Goal: Find specific page/section: Find specific page/section

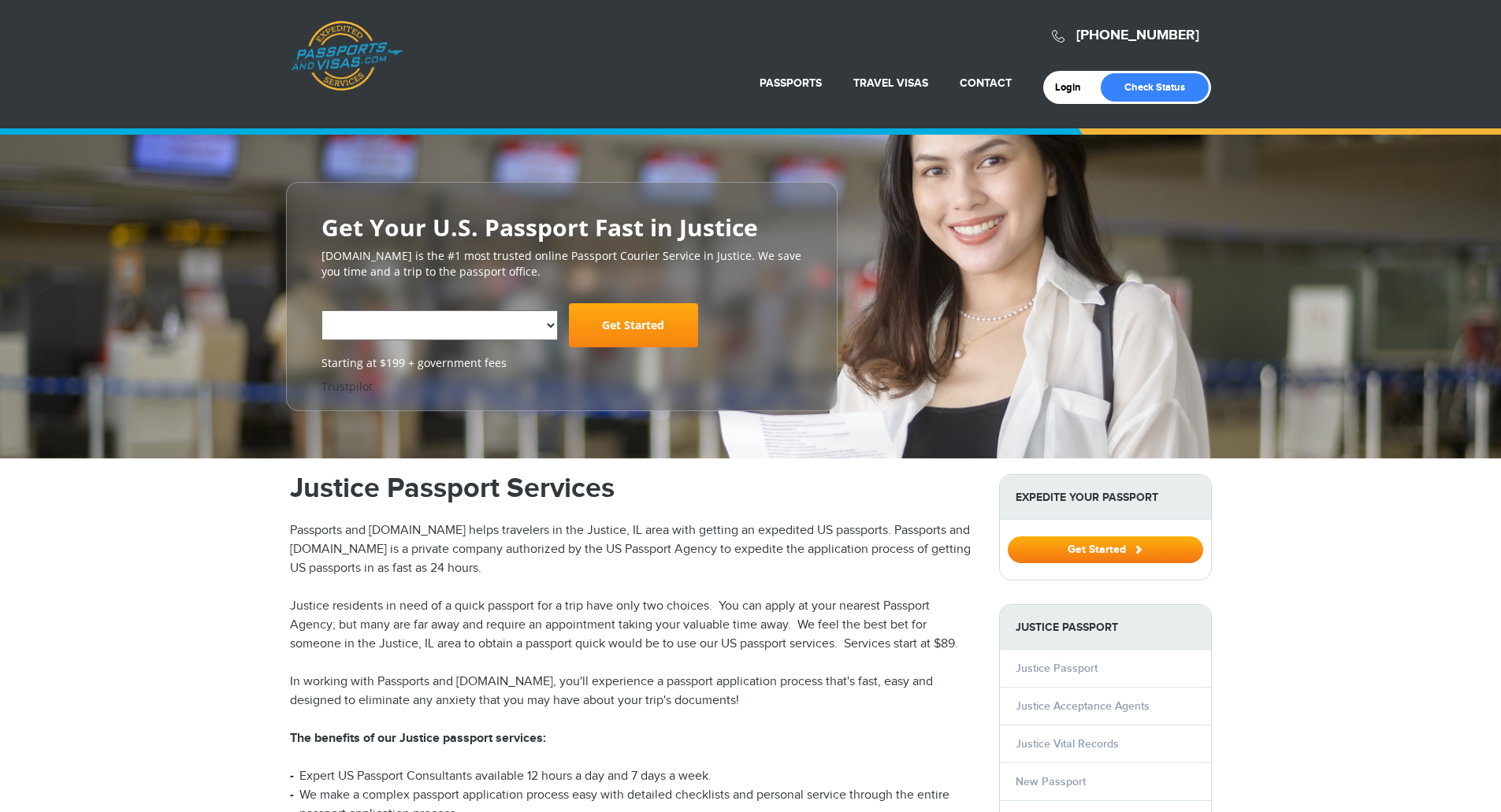
select select "**********"
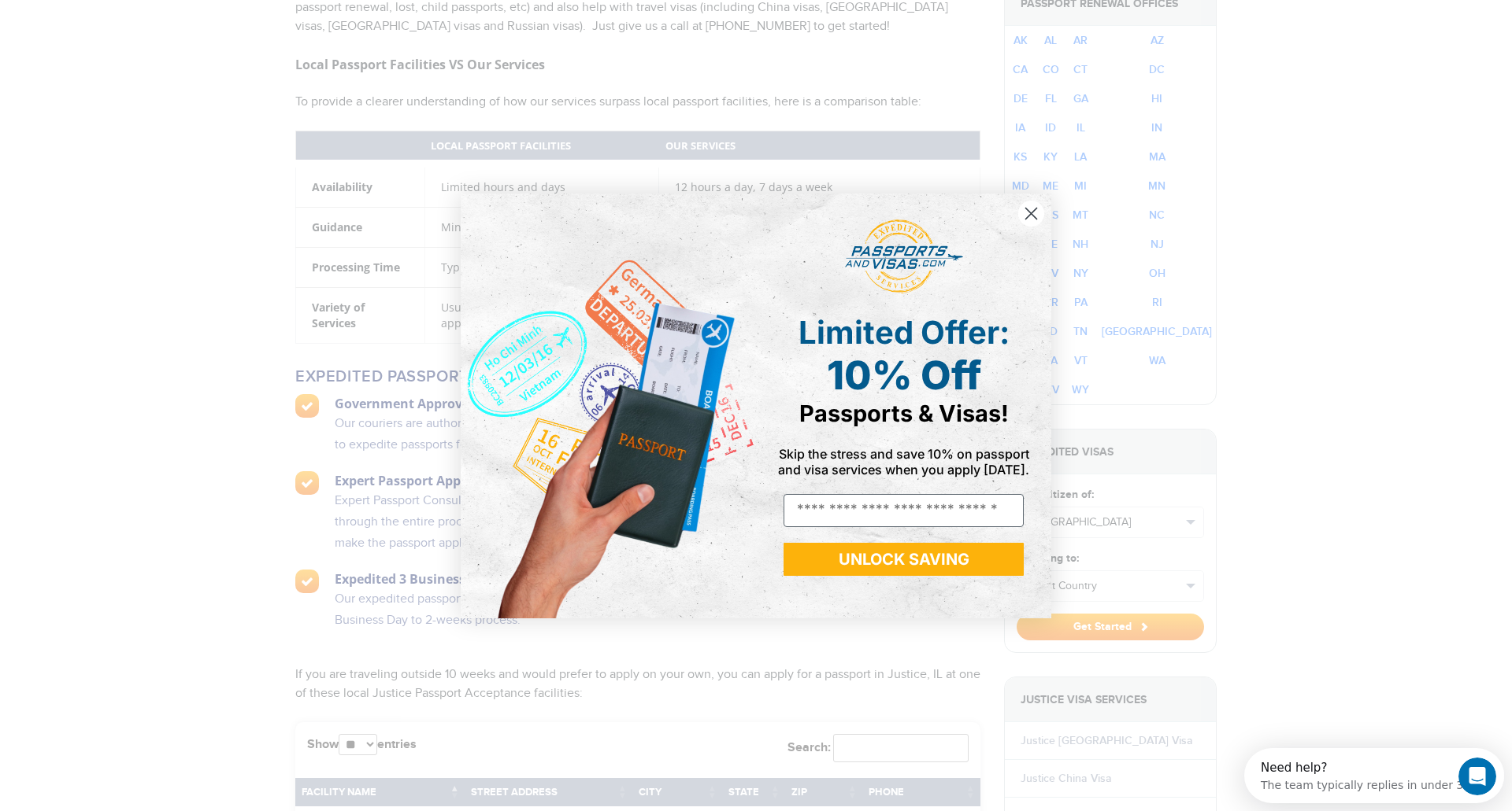
click at [1037, 210] on circle "Close dialog" at bounding box center [1032, 213] width 26 height 26
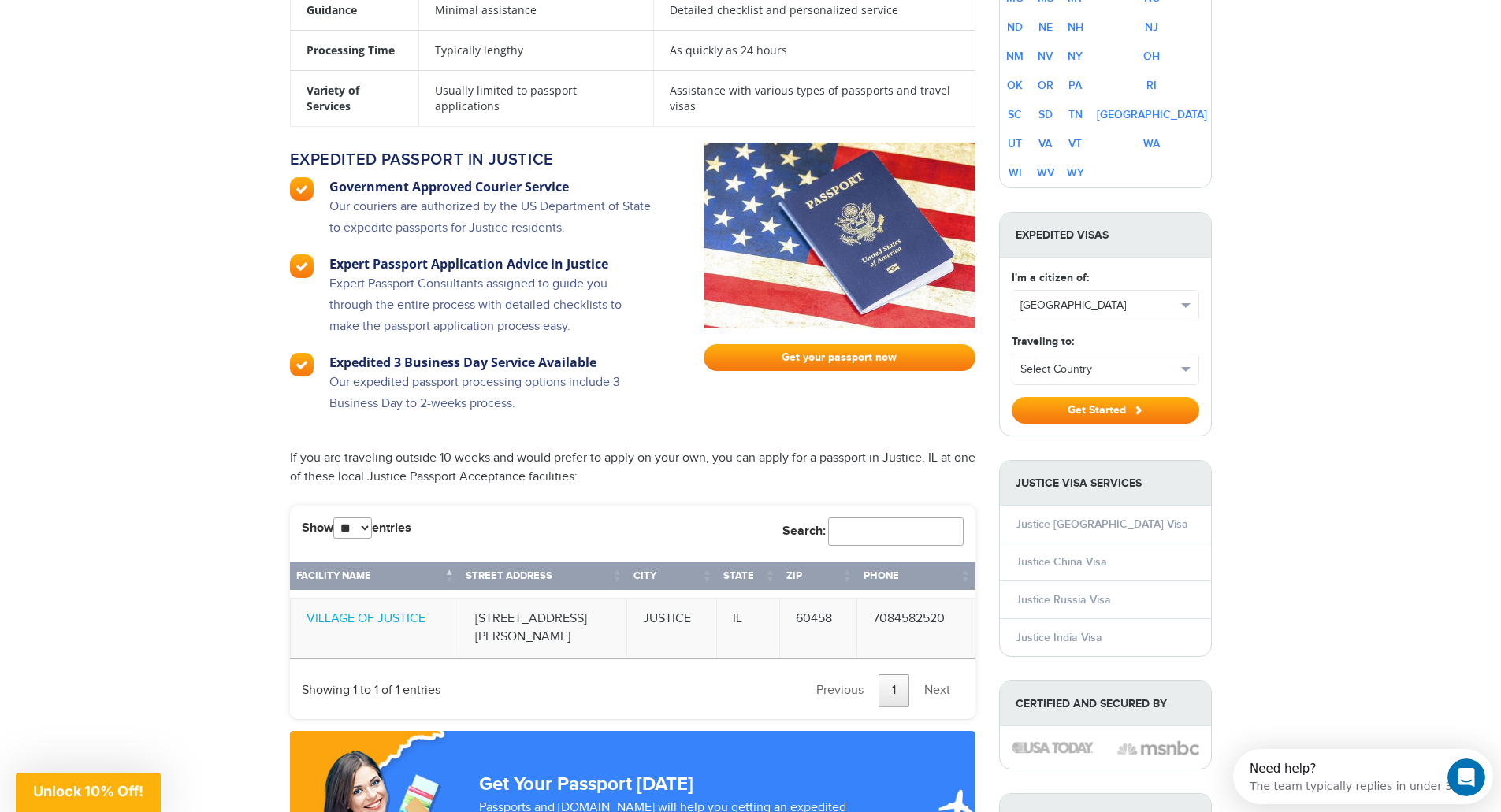
scroll to position [1418, 0]
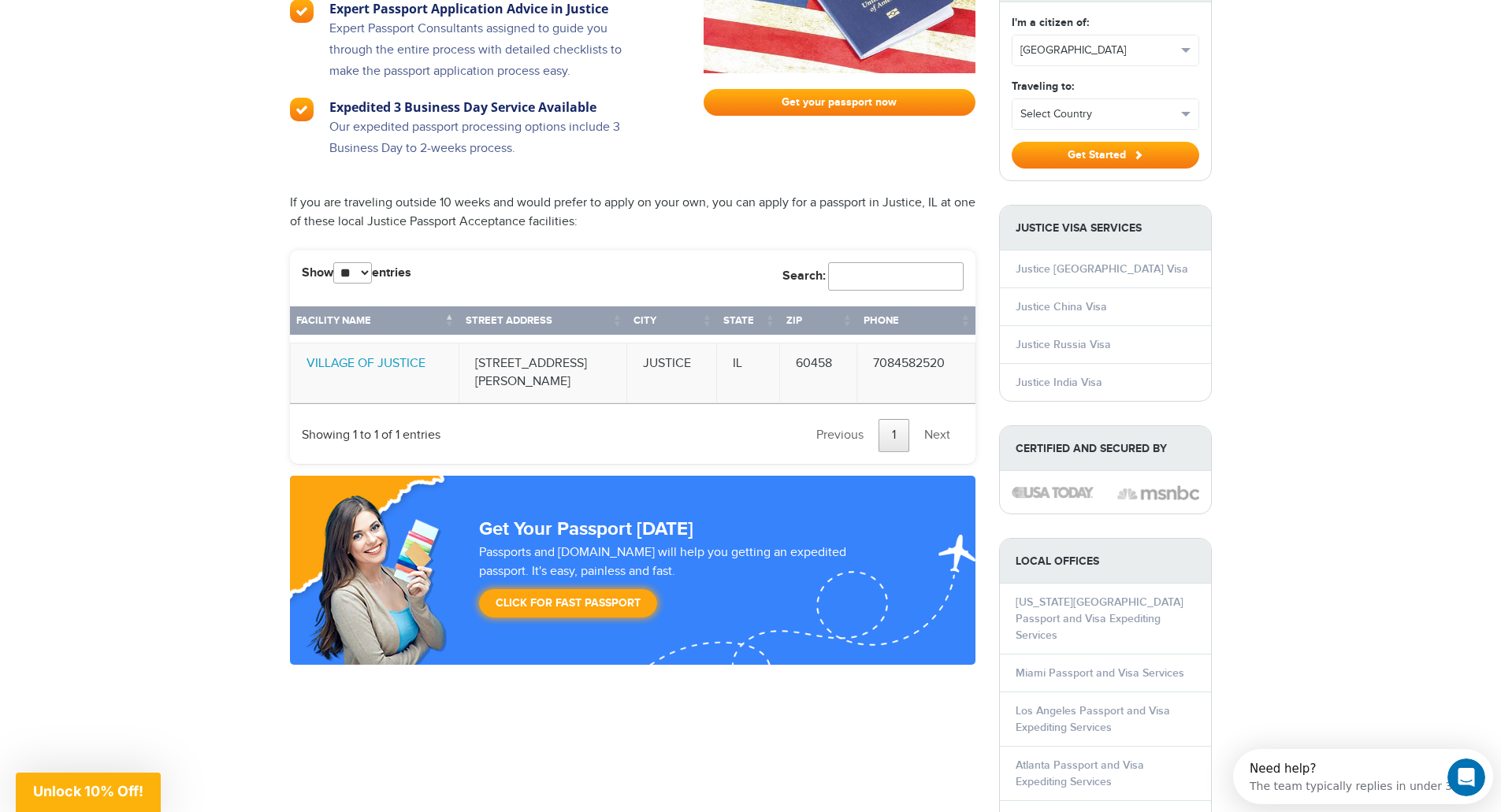
click at [410, 365] on link "VILLAGE OF JUSTICE" at bounding box center [366, 363] width 119 height 15
